Goal: Task Accomplishment & Management: Use online tool/utility

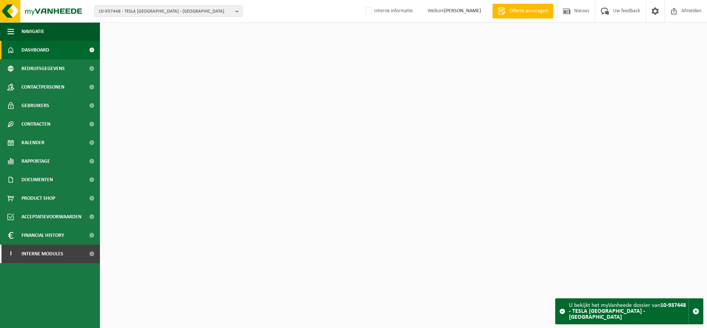
click at [158, 10] on span "10-937448 - TESLA [GEOGRAPHIC_DATA] - [GEOGRAPHIC_DATA]" at bounding box center [165, 11] width 134 height 11
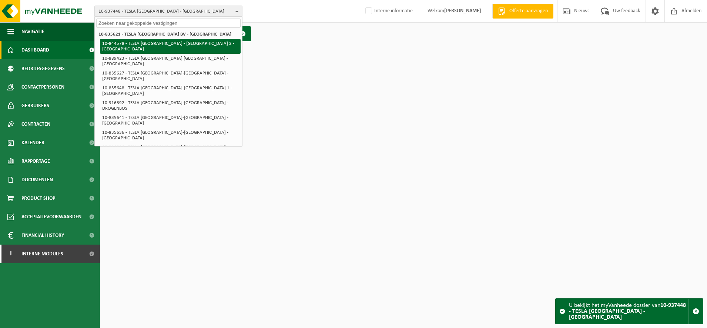
click at [157, 34] on strong "10-835621 - TESLA [GEOGRAPHIC_DATA] BV - [GEOGRAPHIC_DATA]" at bounding box center [164, 34] width 133 height 5
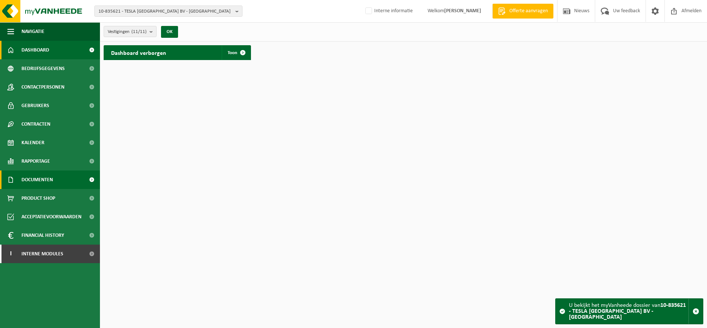
click at [42, 180] on span "Documenten" at bounding box center [36, 179] width 31 height 19
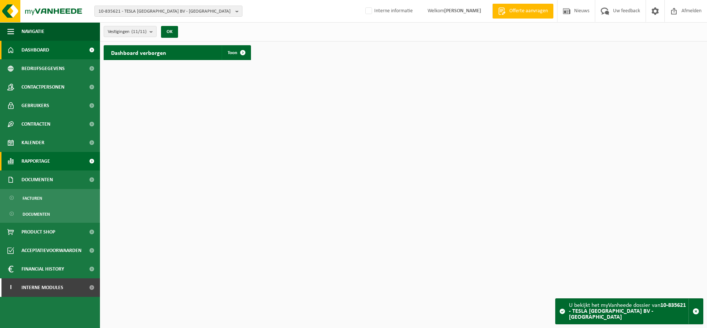
click at [44, 166] on span "Rapportage" at bounding box center [35, 161] width 28 height 19
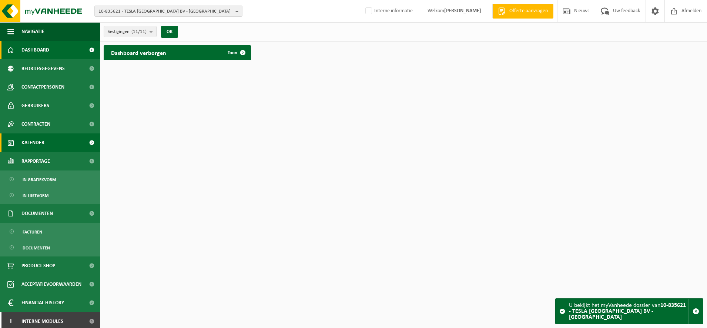
click at [43, 142] on span "Kalender" at bounding box center [32, 142] width 23 height 19
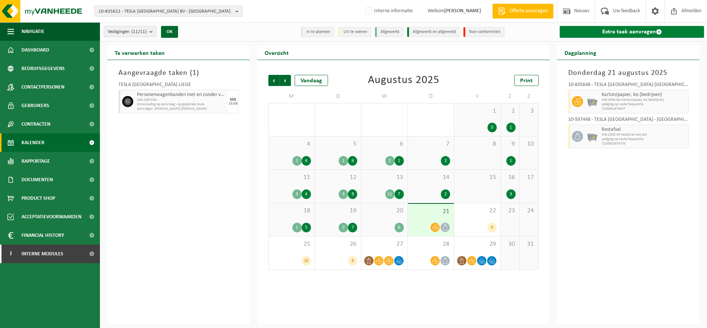
click at [601, 30] on link "Extra taak aanvragen" at bounding box center [632, 32] width 144 height 12
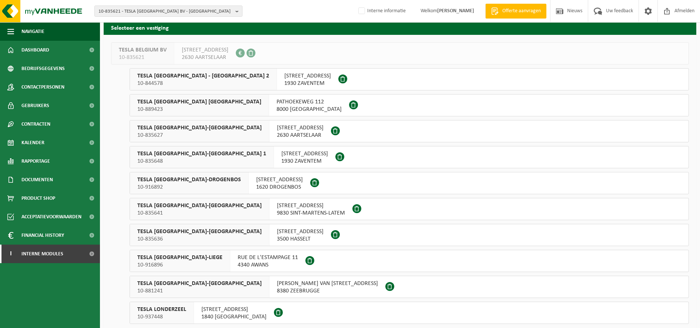
scroll to position [46, 0]
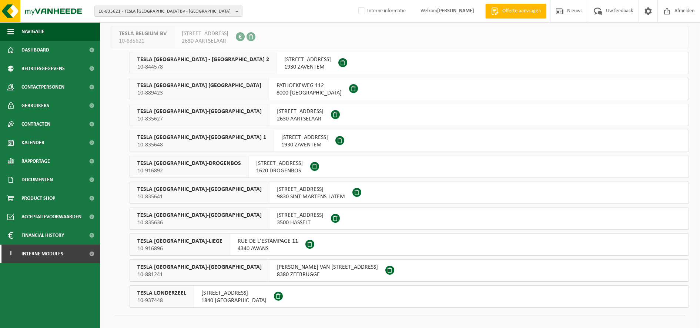
click at [168, 291] on span "TESLA LONDERZEEL" at bounding box center [161, 292] width 49 height 7
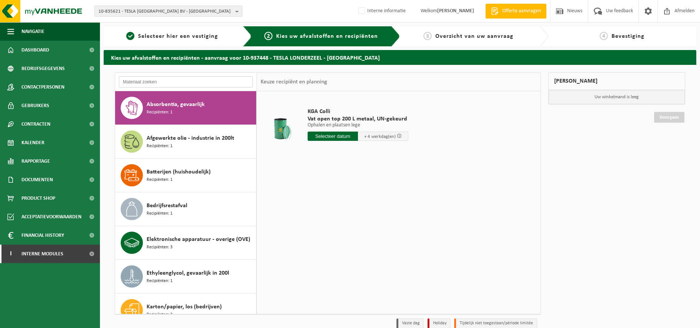
click at [174, 81] on input "text" at bounding box center [186, 81] width 134 height 11
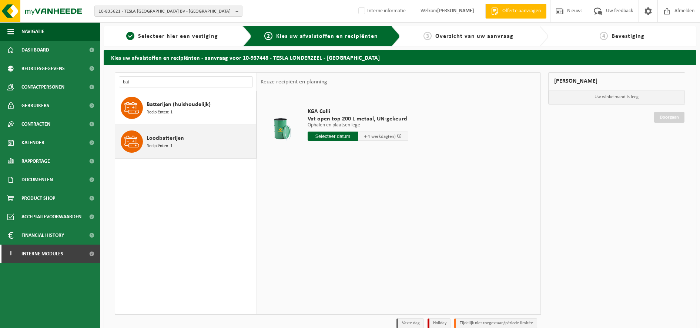
click at [174, 146] on div "Loodbatterijen Recipiënten: 1" at bounding box center [201, 141] width 108 height 22
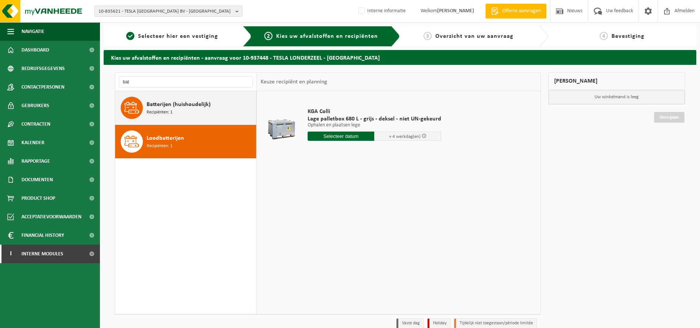
click at [194, 108] on span "Batterijen (huishoudelijk)" at bounding box center [179, 104] width 64 height 9
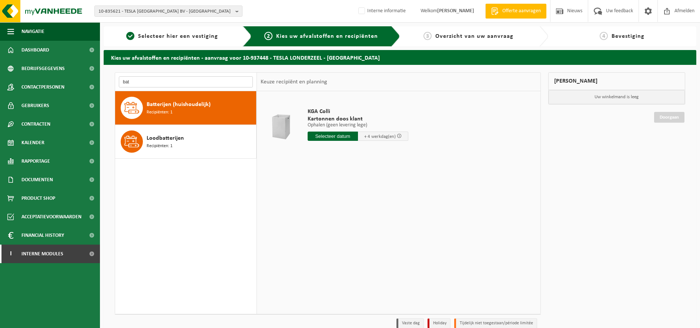
click at [164, 84] on input "bat" at bounding box center [186, 81] width 134 height 11
type input "b"
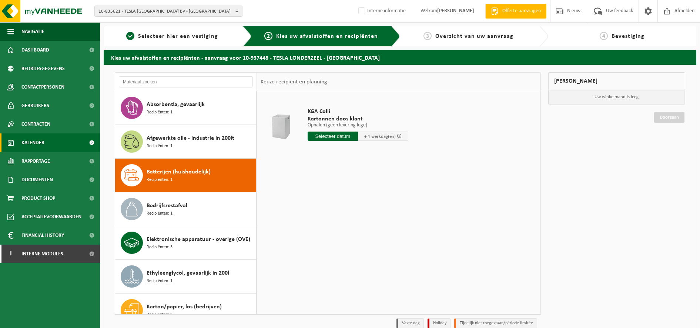
click at [54, 141] on link "Kalender" at bounding box center [50, 142] width 100 height 19
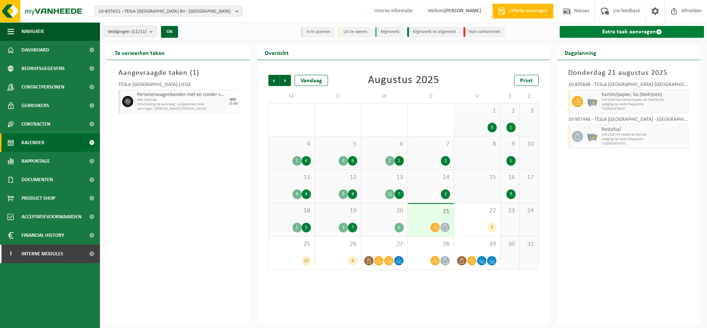
click at [572, 32] on link "Extra taak aanvragen" at bounding box center [632, 32] width 144 height 12
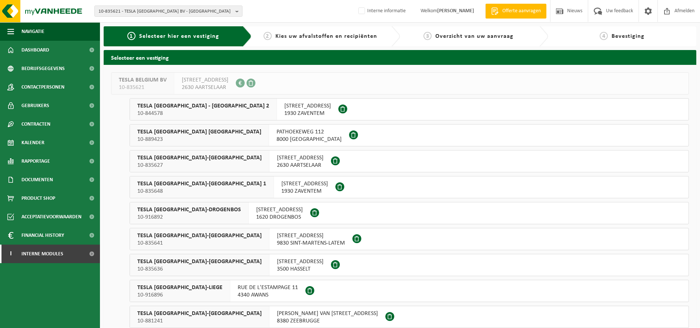
click at [174, 134] on span "TESLA [GEOGRAPHIC_DATA] [GEOGRAPHIC_DATA]" at bounding box center [199, 131] width 124 height 7
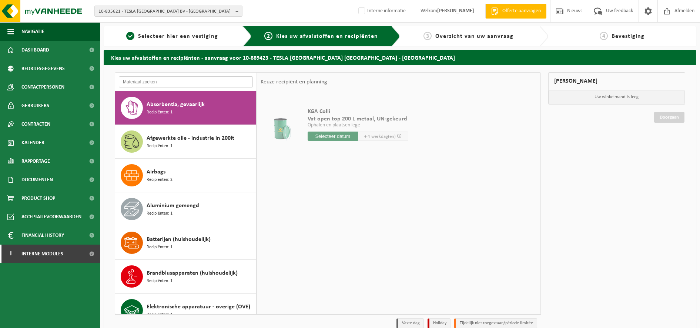
click at [173, 81] on input "text" at bounding box center [186, 81] width 134 height 11
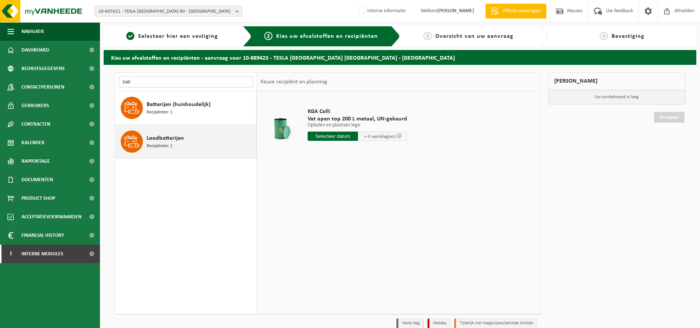
type input "batt"
click at [205, 141] on div "Loodbatterijen Recipiënten: 1" at bounding box center [201, 141] width 108 height 22
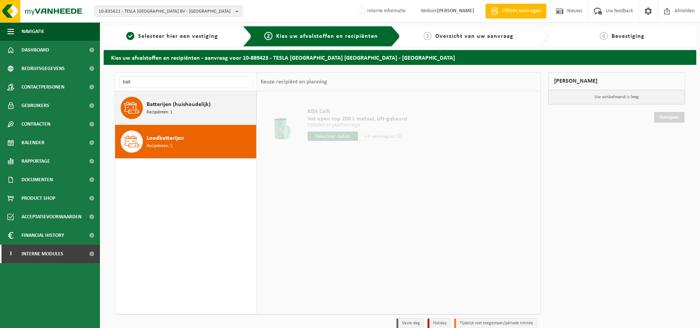
click at [181, 104] on span "Batterijen (huishoudelijk)" at bounding box center [179, 104] width 64 height 9
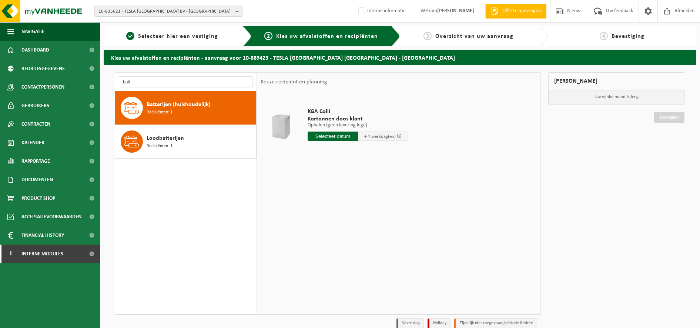
click at [553, 213] on div "Mijn winkelmand Uw winkelmand is leeg Doorgaan" at bounding box center [616, 201] width 144 height 259
